Goal: Task Accomplishment & Management: Manage account settings

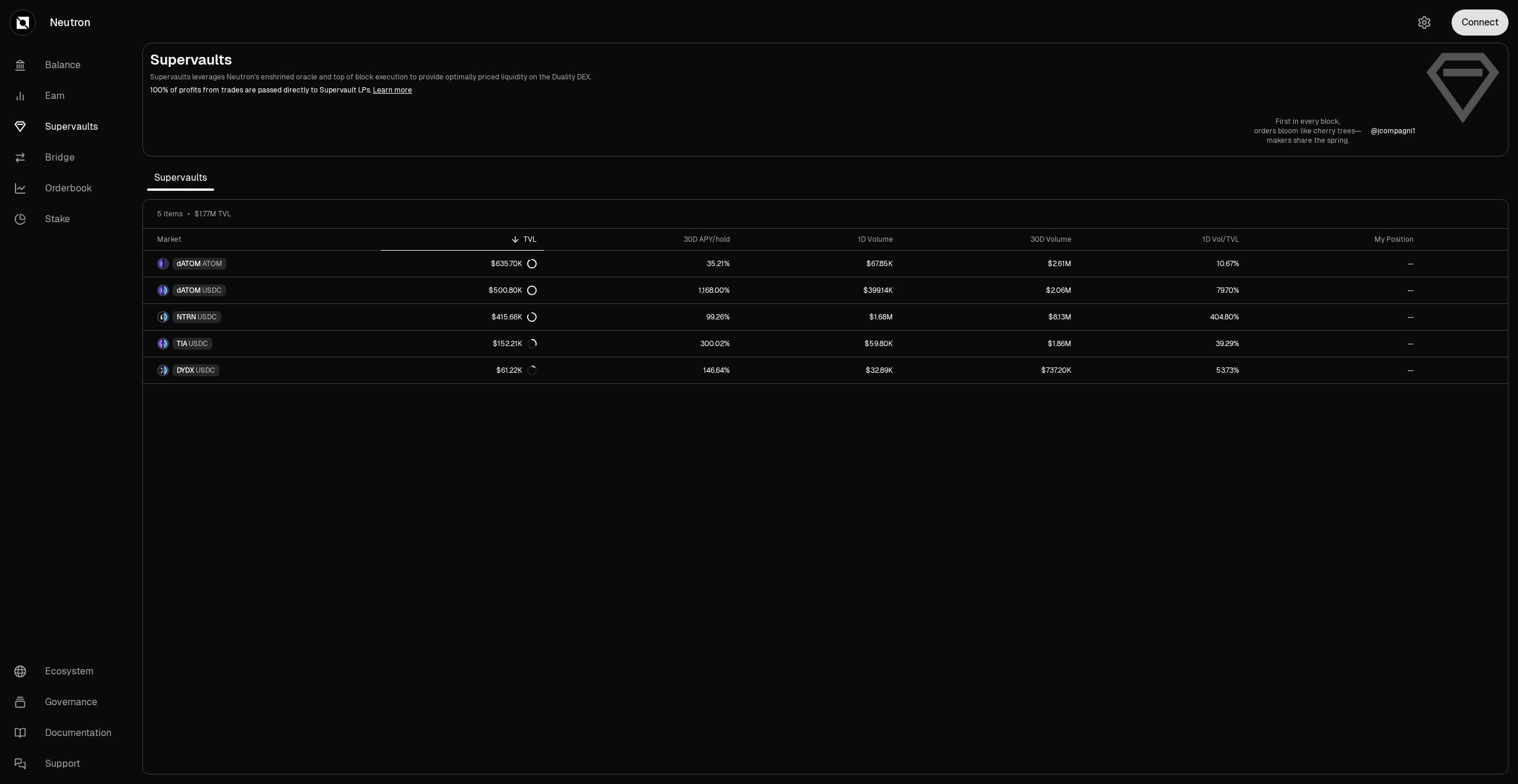
click at [1468, 21] on button "Connect" at bounding box center [1480, 22] width 57 height 26
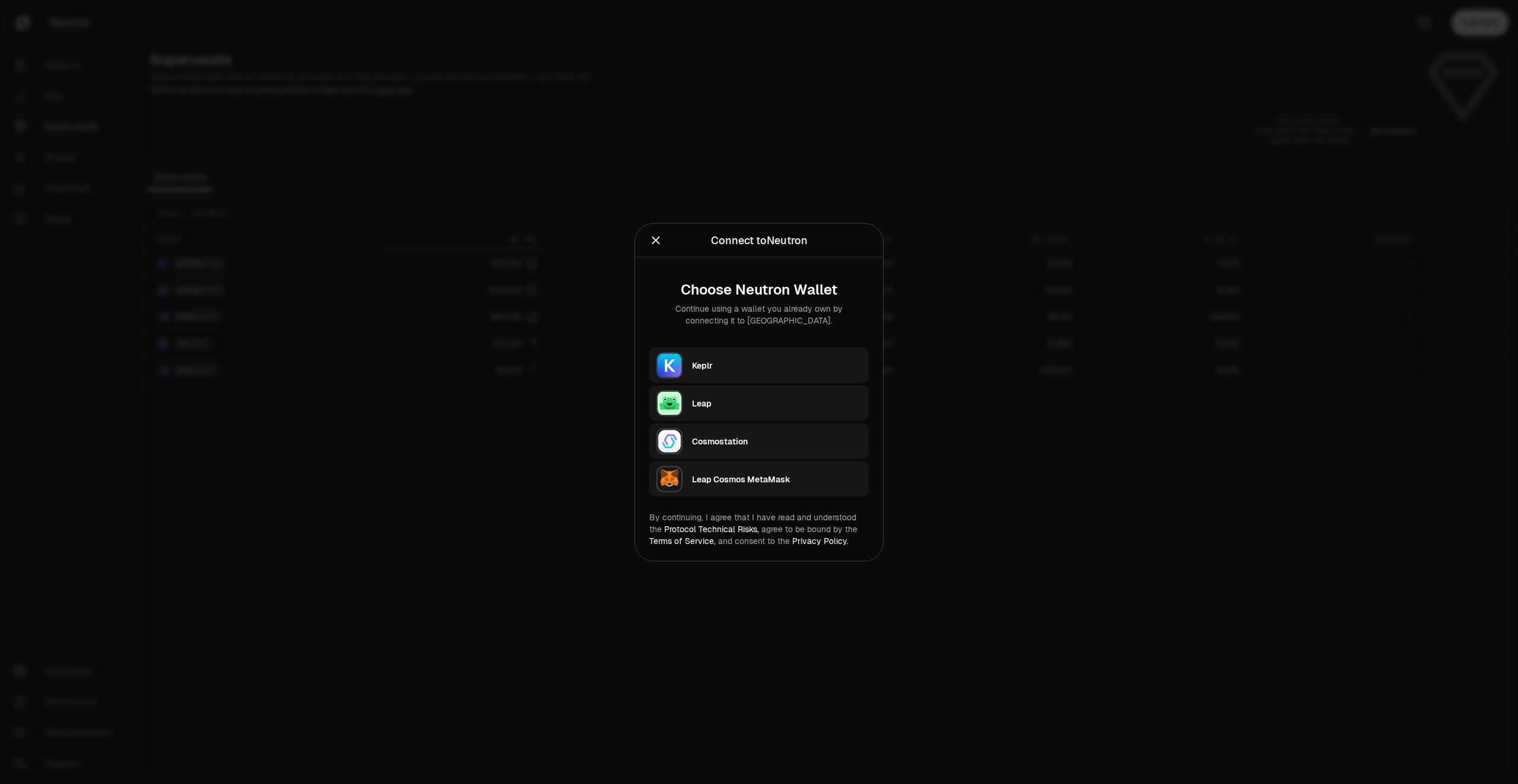
click at [713, 370] on div "Keplr" at bounding box center [776, 365] width 169 height 12
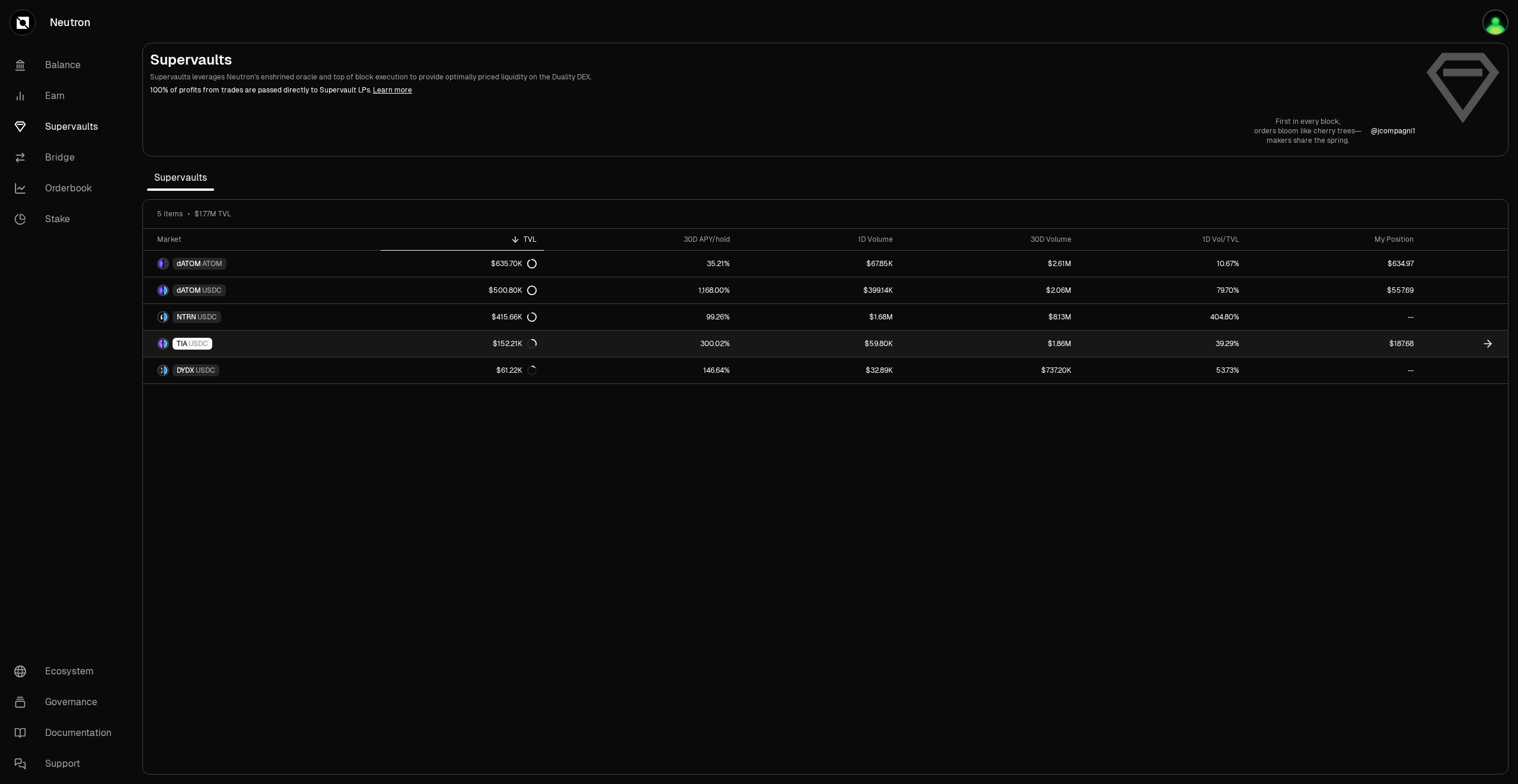
click at [1454, 342] on link at bounding box center [1464, 344] width 87 height 26
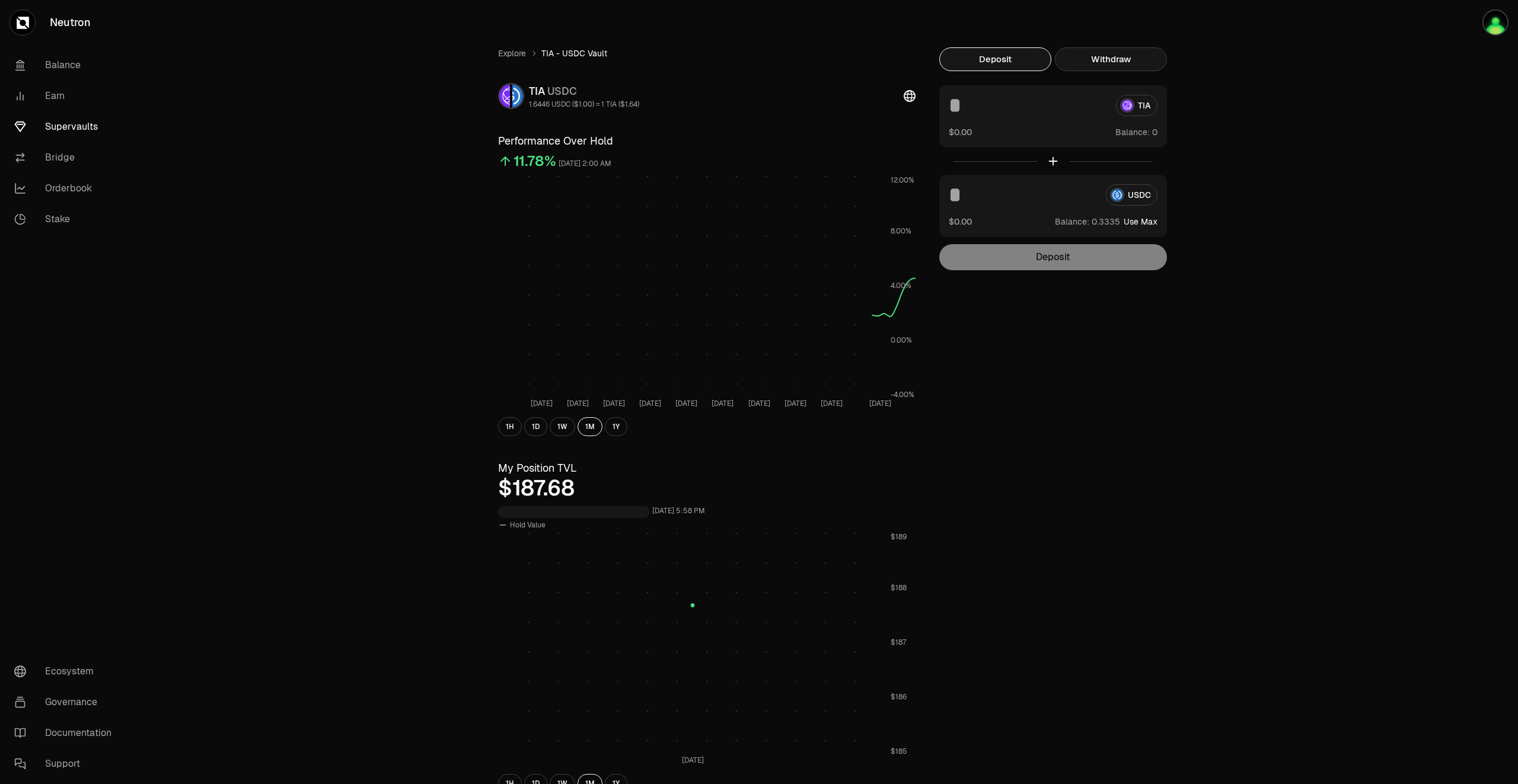
click at [1118, 66] on button "Withdraw" at bounding box center [1111, 59] width 112 height 24
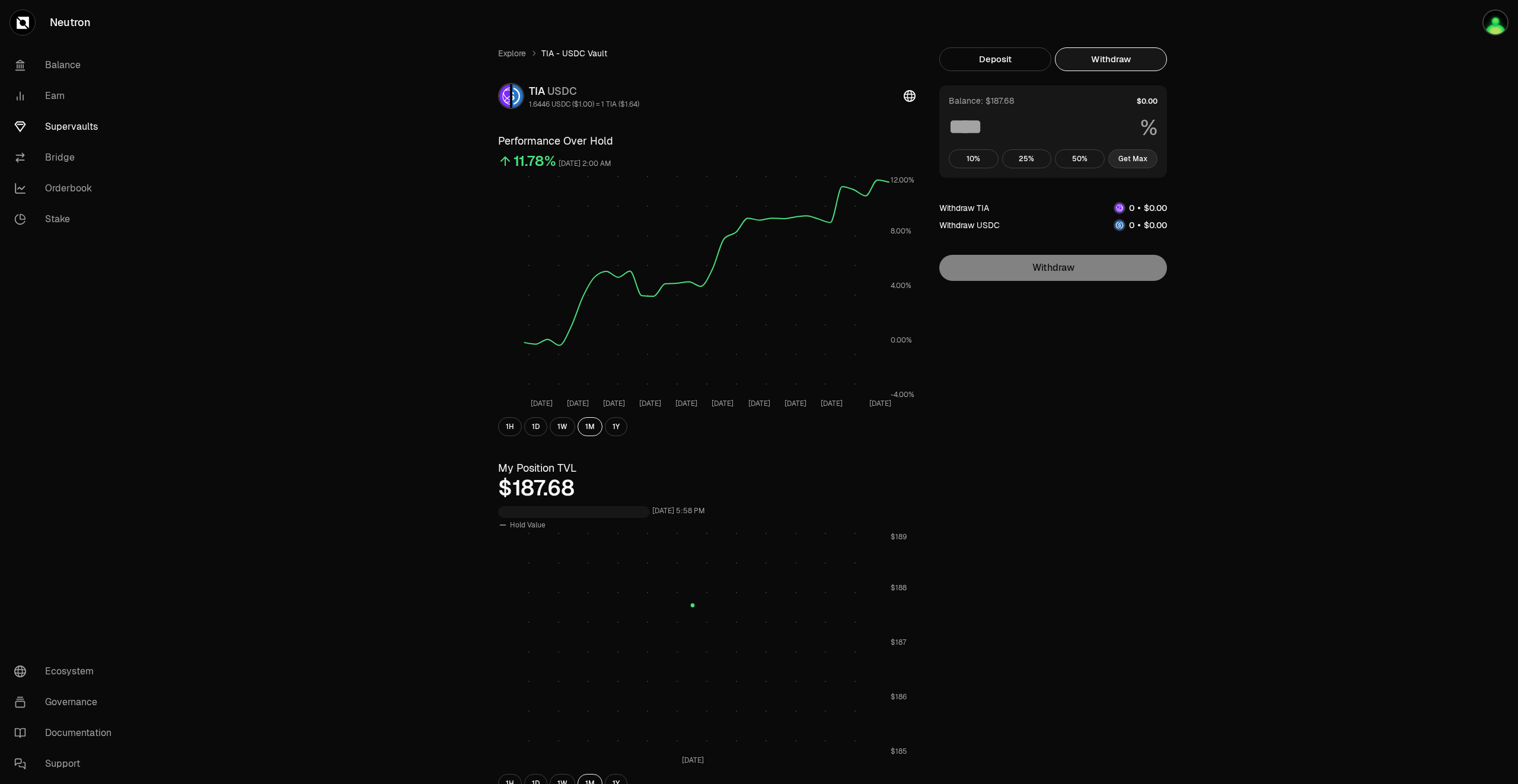
click at [1139, 162] on button "Get Max" at bounding box center [1133, 159] width 50 height 19
type input "***"
